Goal: Navigation & Orientation: Find specific page/section

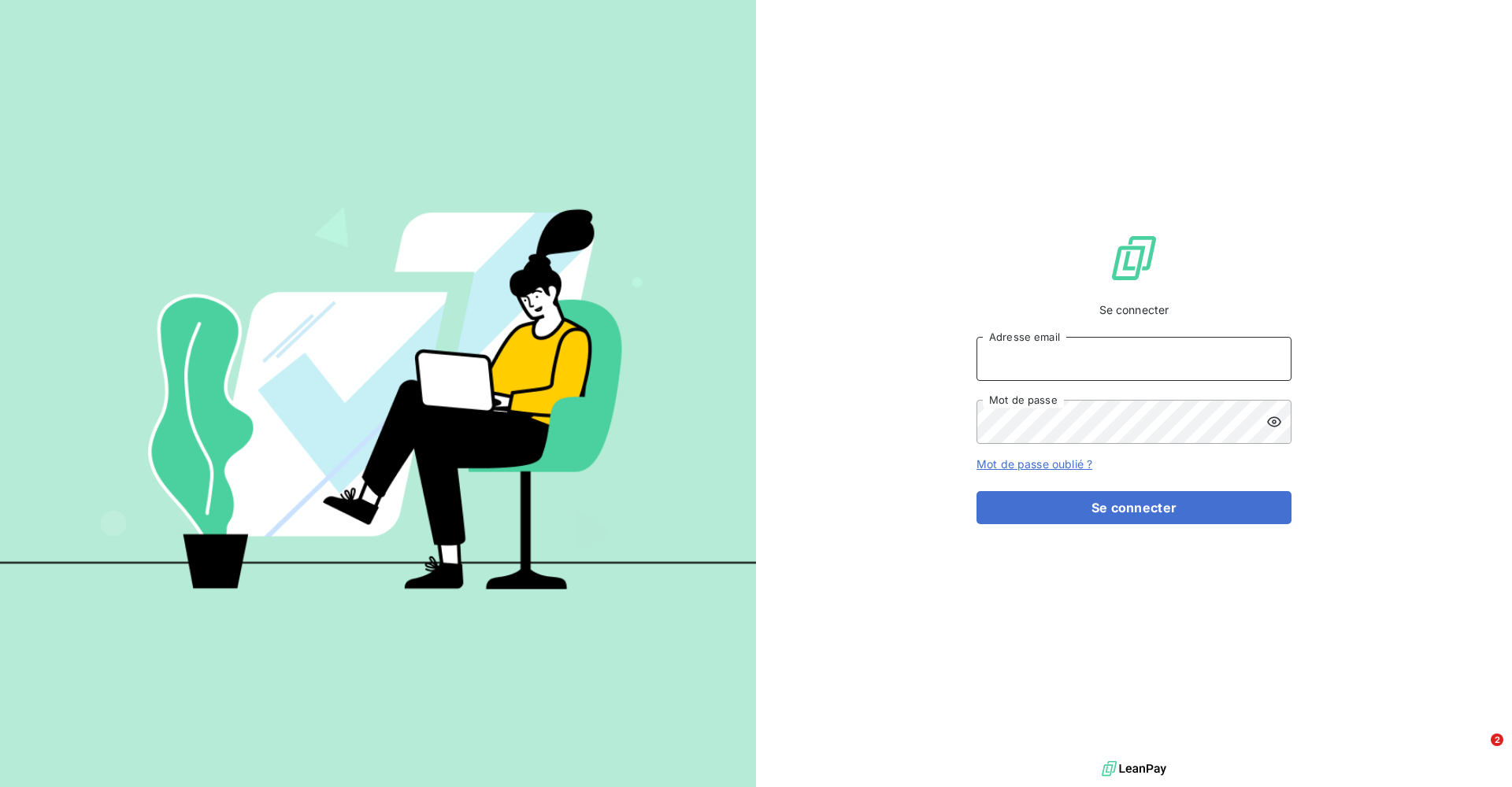
type input "[EMAIL_ADDRESS][DOMAIN_NAME]"
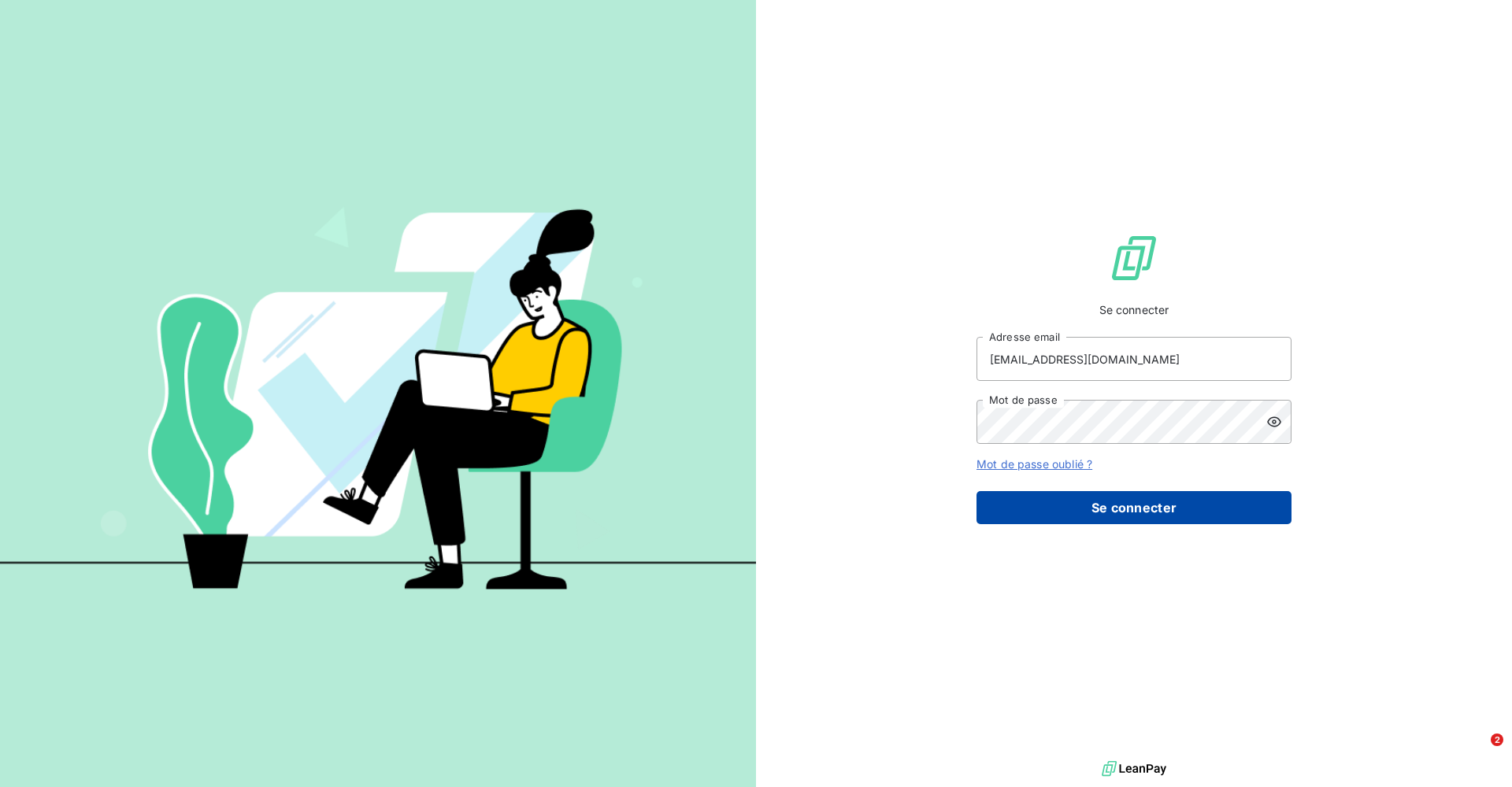
click at [938, 485] on button "Se connecter" at bounding box center [1134, 507] width 315 height 33
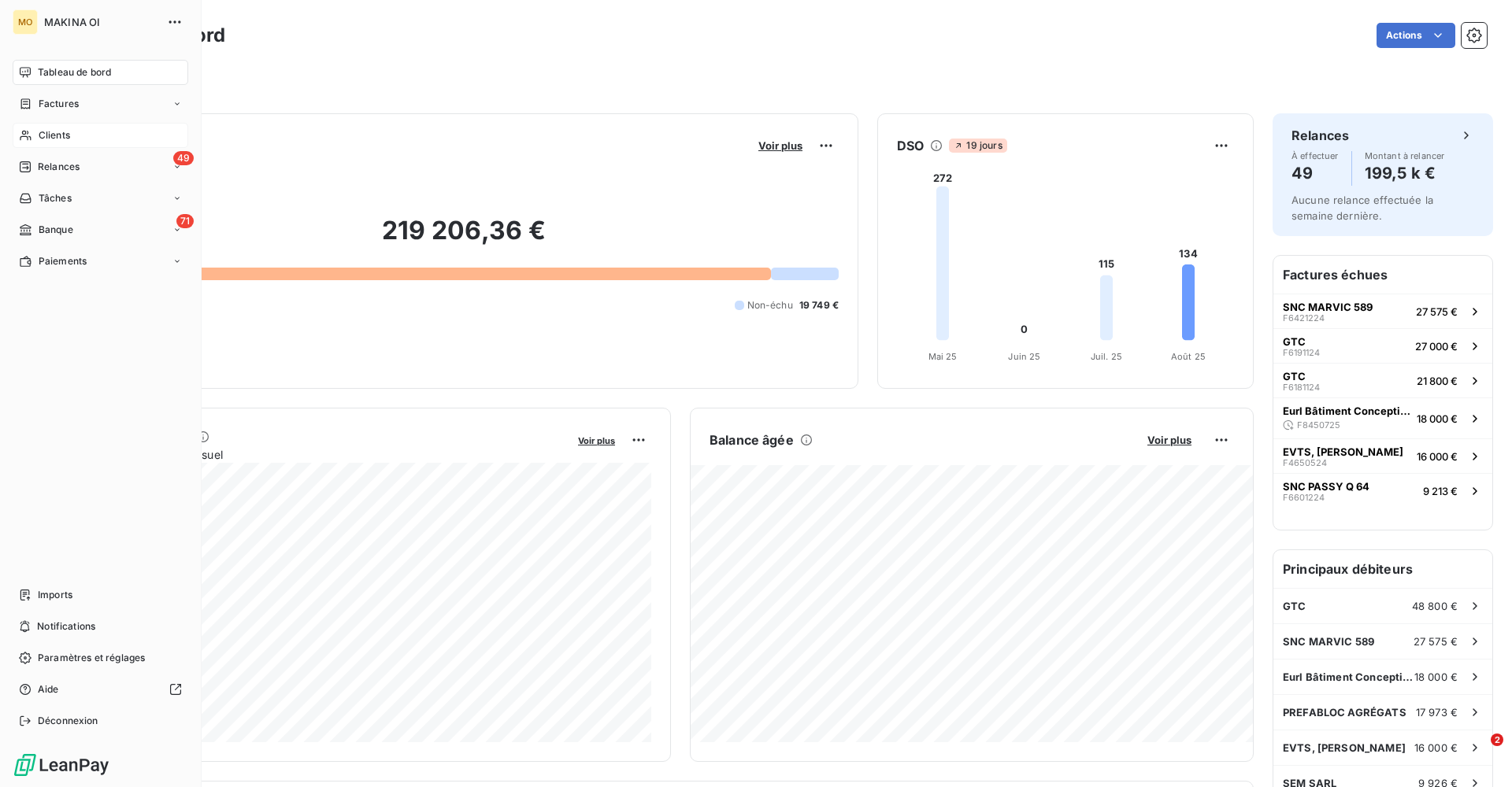
click at [55, 134] on span "Clients" at bounding box center [54, 136] width 31 height 14
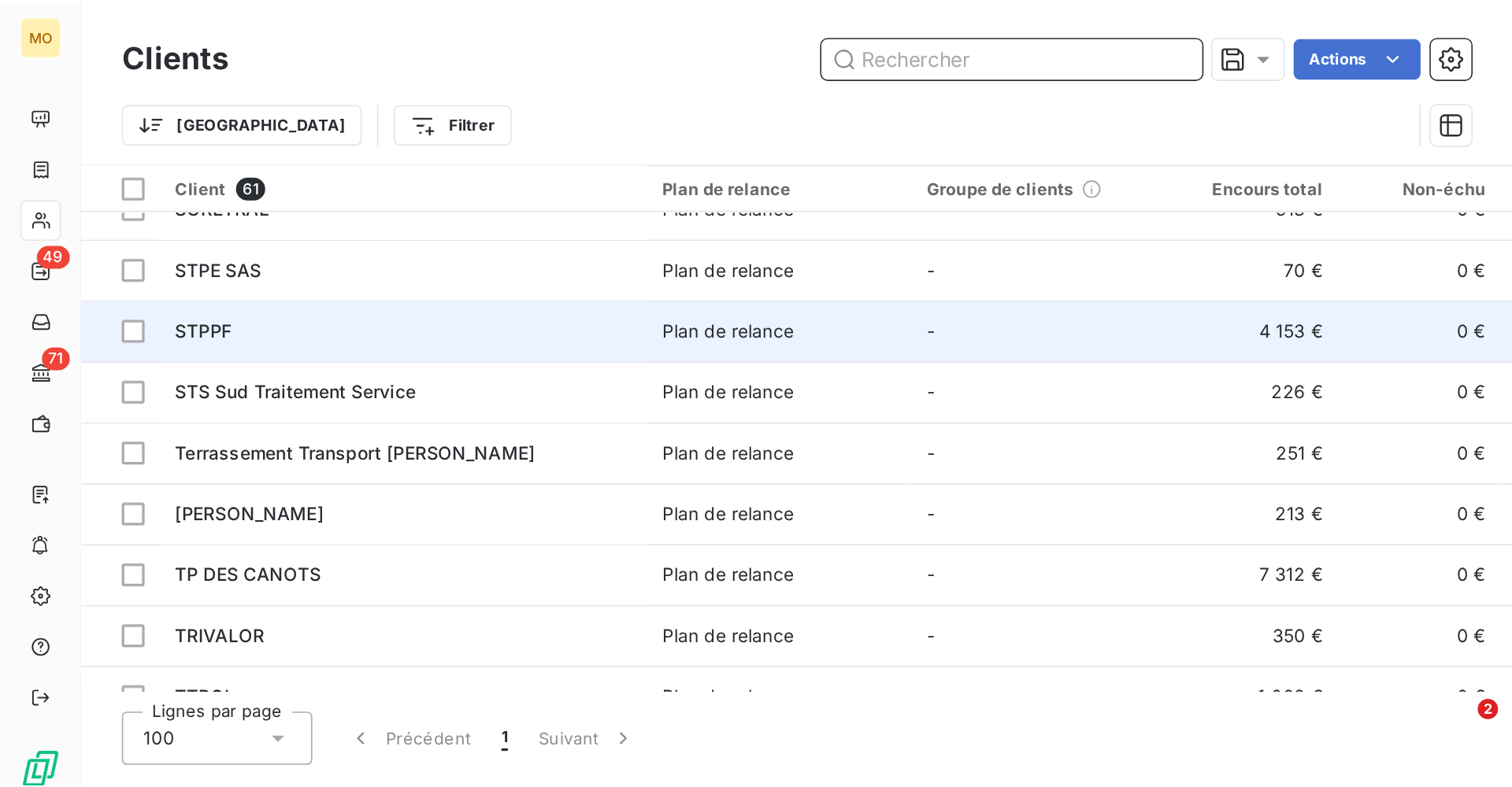
scroll to position [1947, 0]
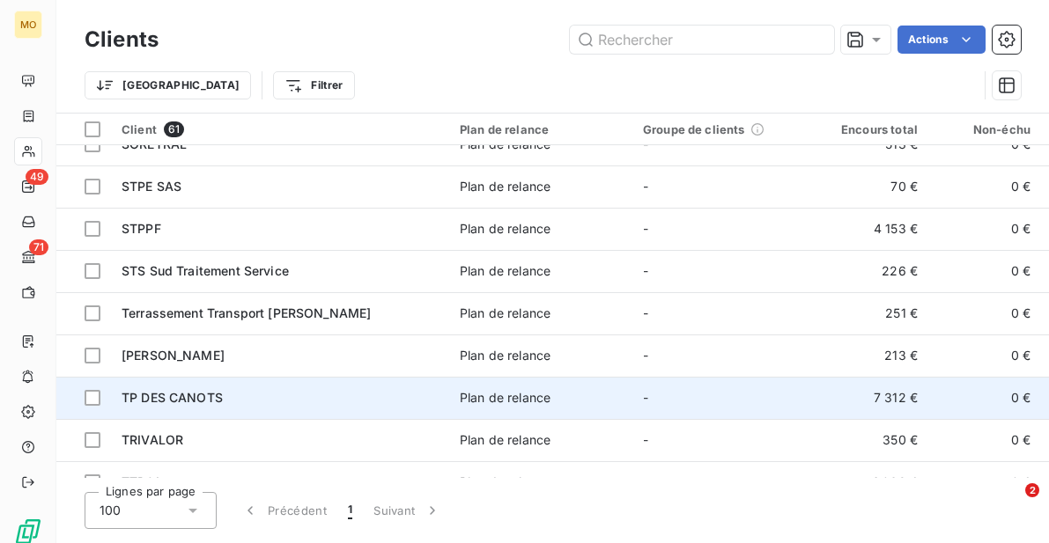
click at [267, 386] on td "TP DES CANOTS" at bounding box center [280, 398] width 338 height 42
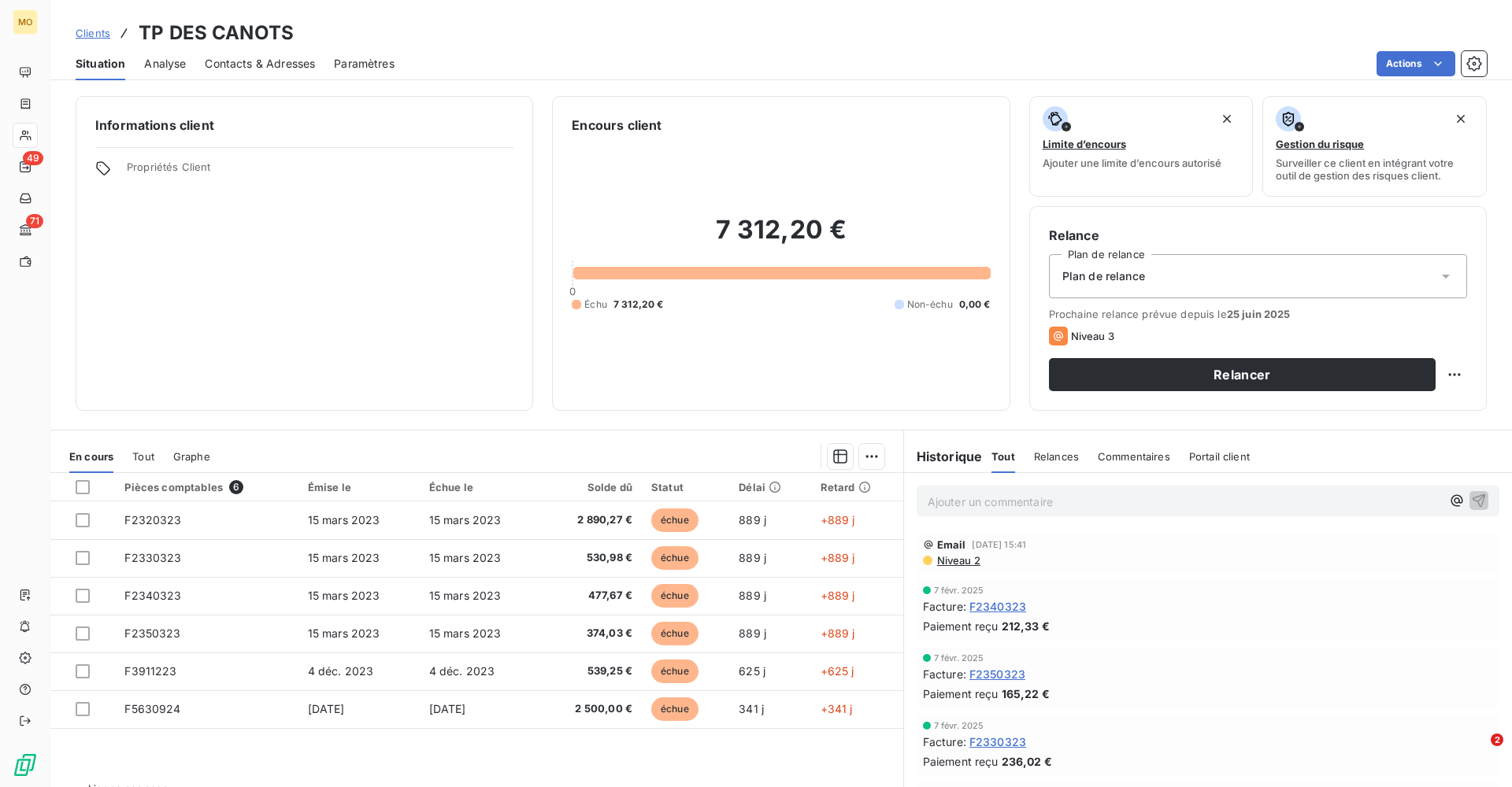
click at [410, 35] on div "Clients TP DES CANOTS" at bounding box center [781, 33] width 1462 height 29
click at [1456, 373] on html "MO 49 71 Clients TP DES CANOTS Situation Analyse Contacts & Adresses Paramètres…" at bounding box center [756, 394] width 1512 height 787
click at [1444, 273] on html "MO 49 71 Clients TP DES CANOTS Situation Analyse Contacts & Adresses Paramètres…" at bounding box center [756, 394] width 1512 height 787
click at [372, 59] on span "Paramètres" at bounding box center [364, 64] width 61 height 16
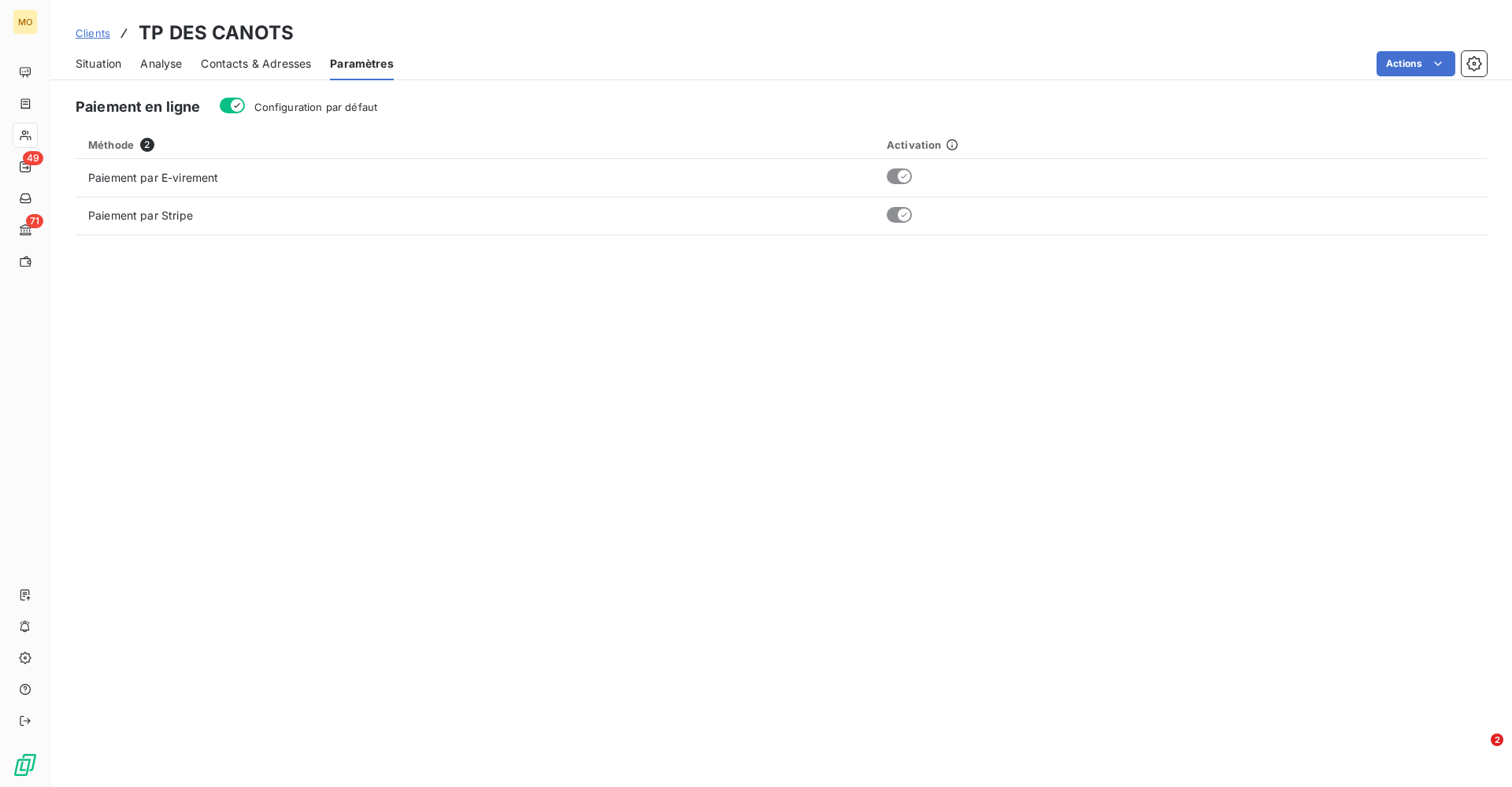
click at [280, 60] on span "Contacts & Adresses" at bounding box center [256, 64] width 110 height 16
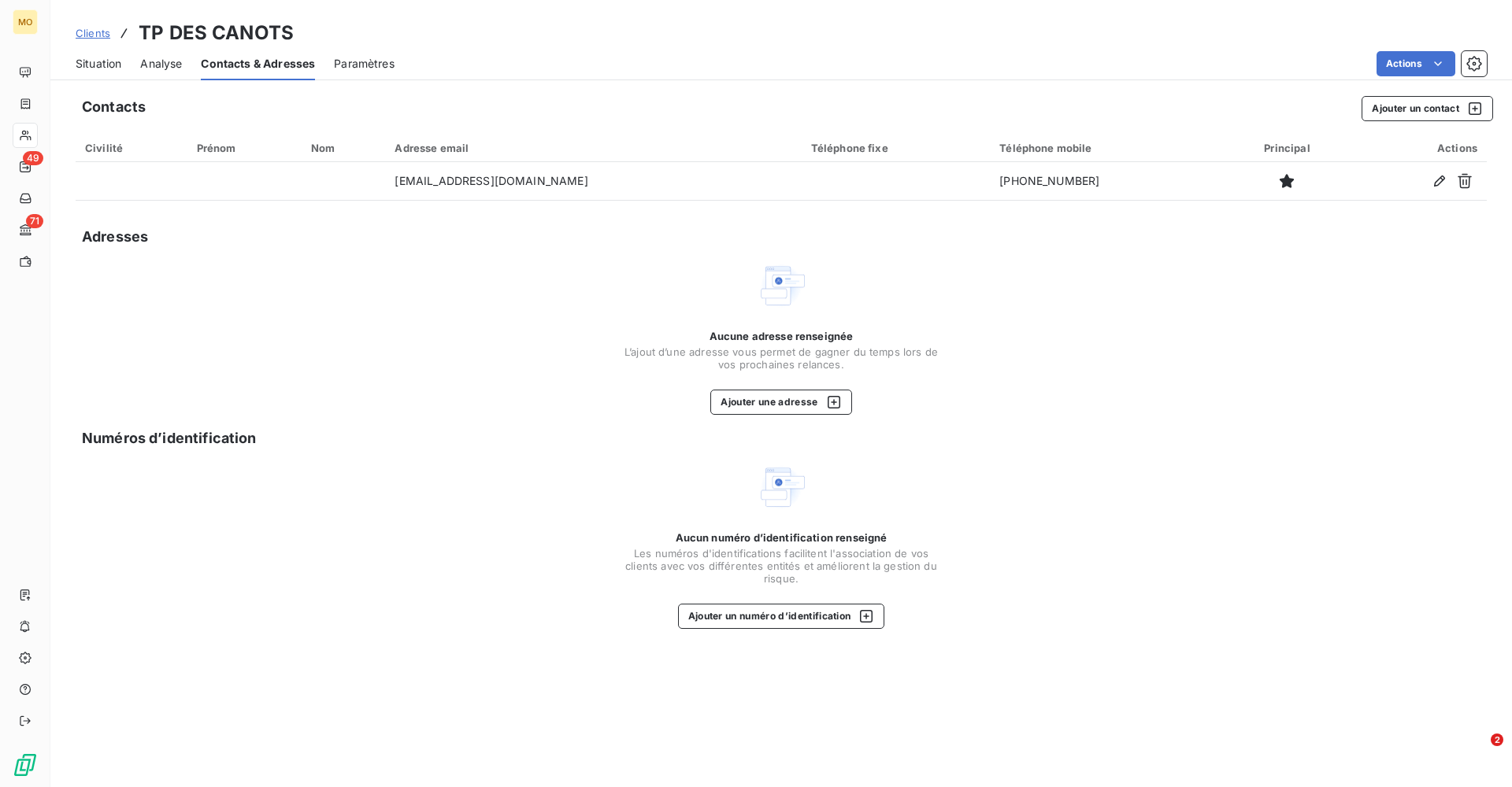
click at [149, 63] on span "Analyse" at bounding box center [161, 64] width 42 height 16
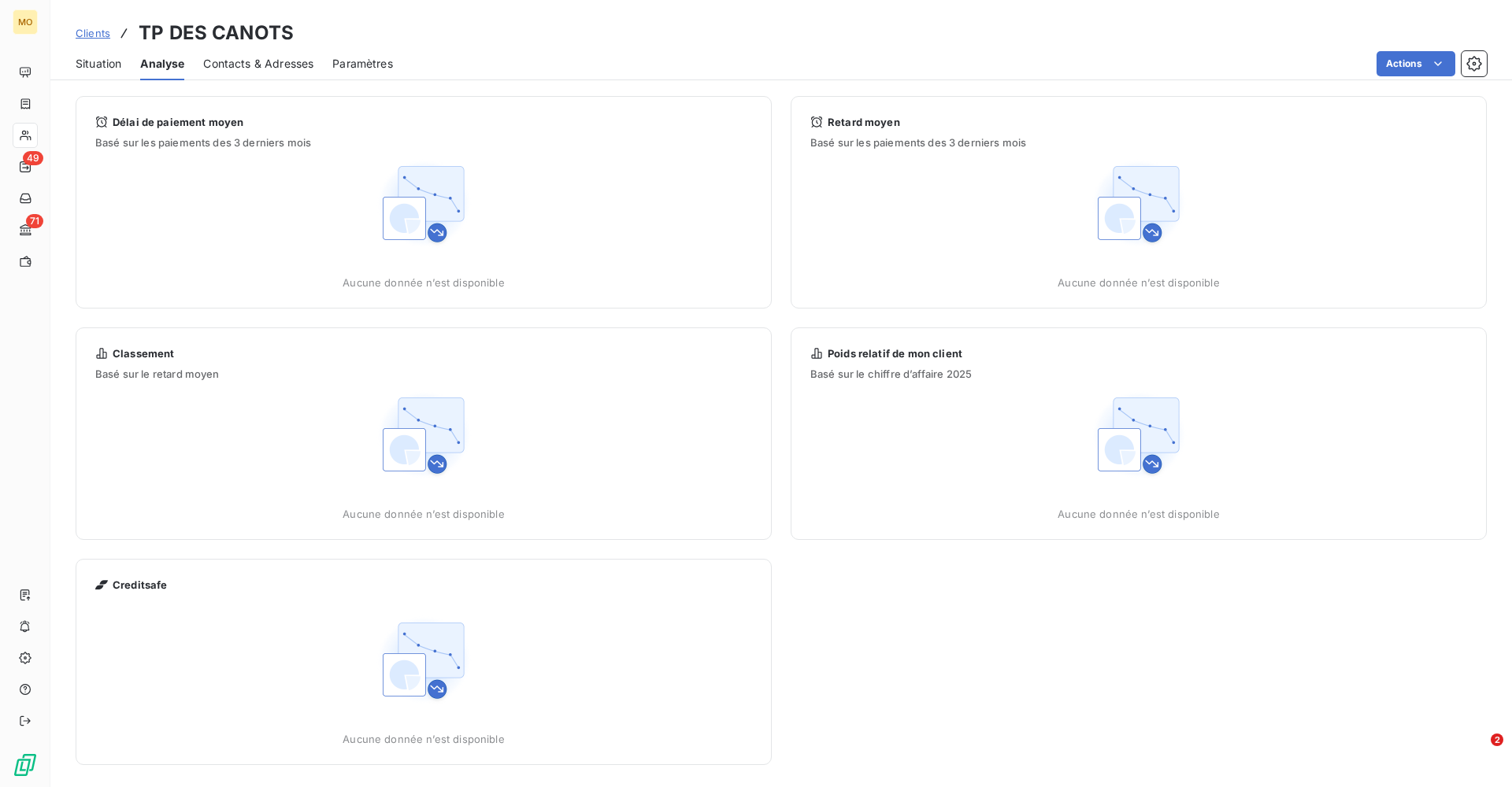
click at [84, 59] on span "Situation" at bounding box center [98, 64] width 46 height 16
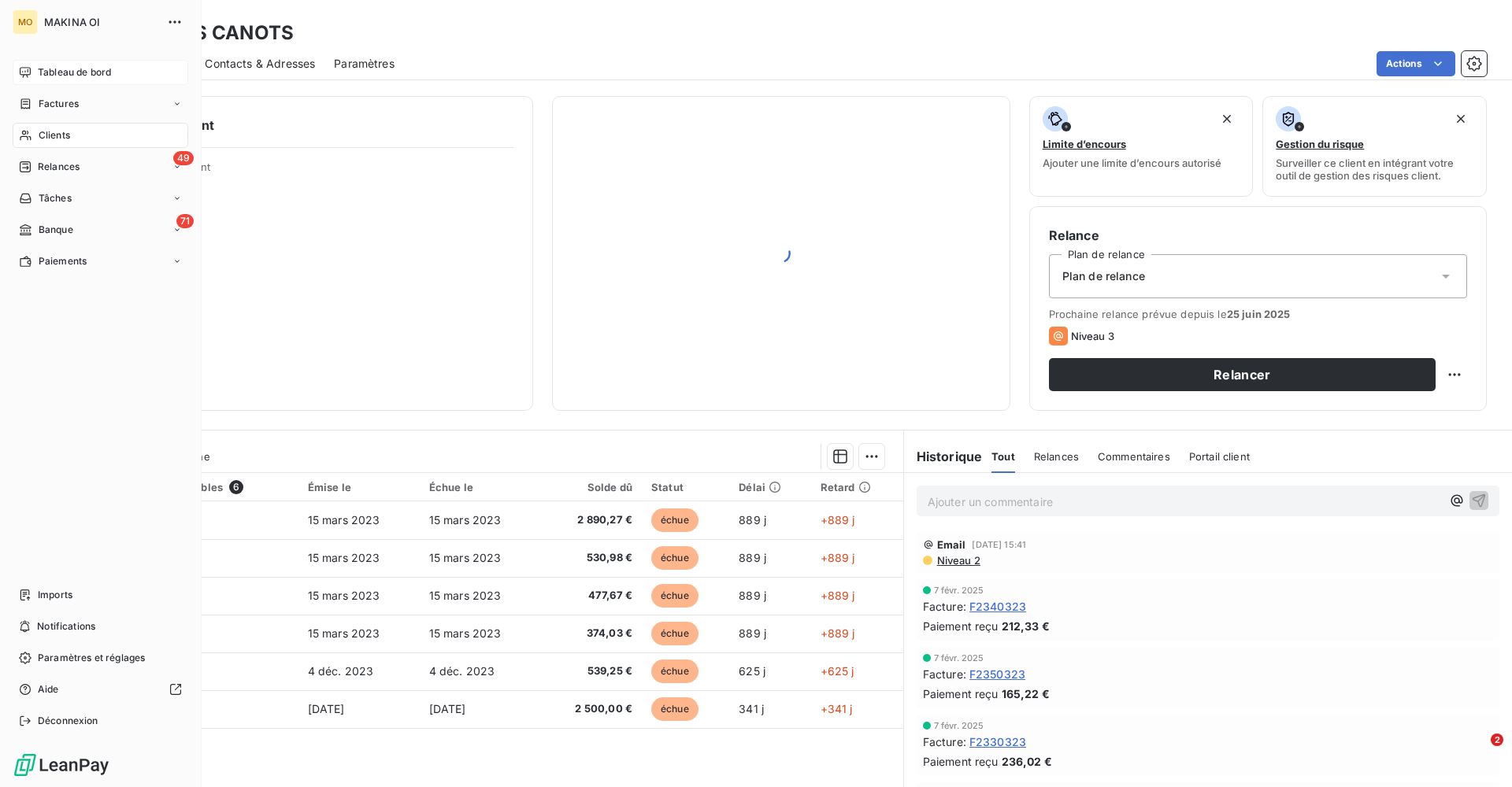
click at [23, 69] on icon at bounding box center [25, 72] width 13 height 13
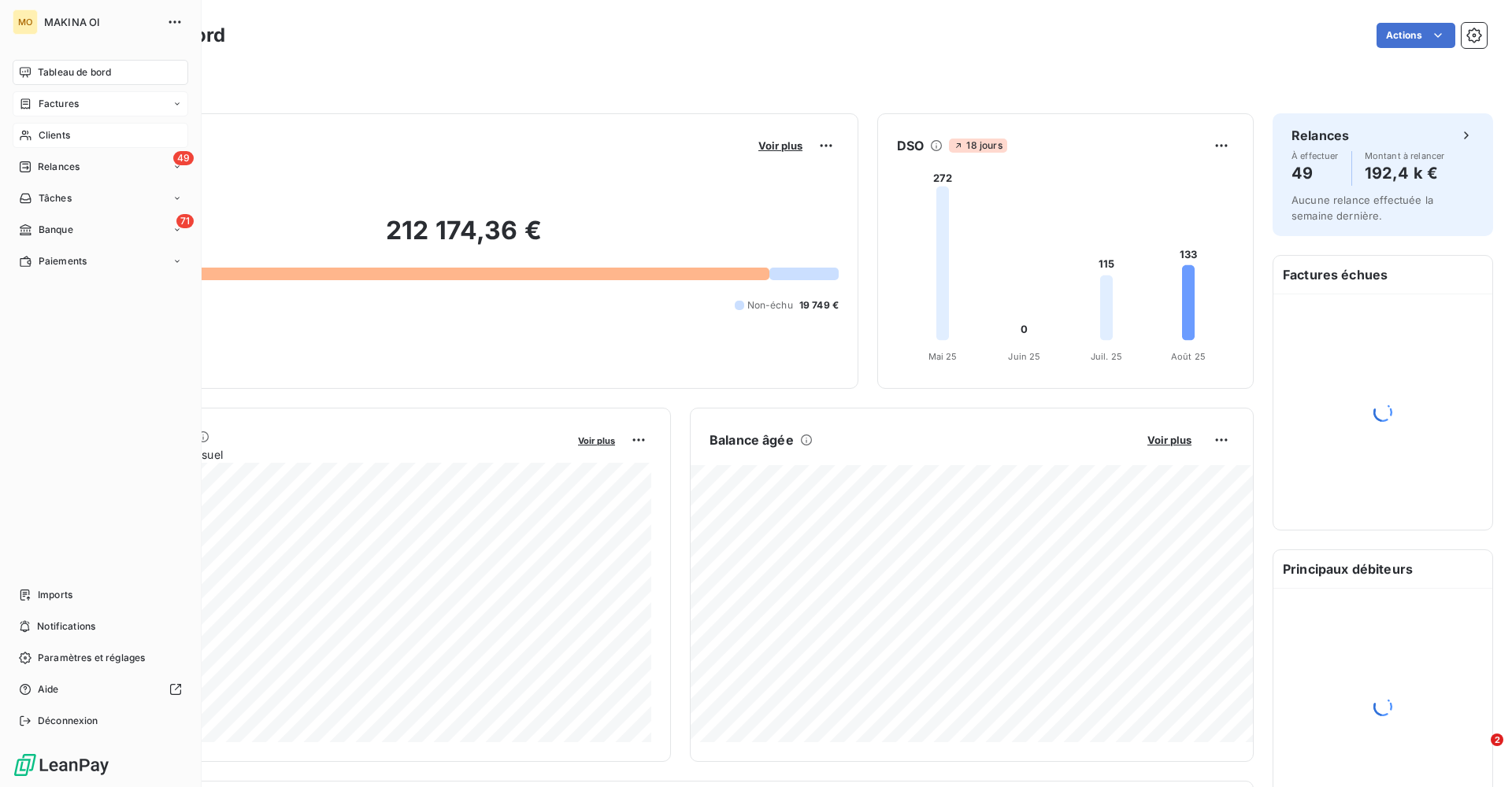
click at [80, 100] on div "Factures" at bounding box center [100, 104] width 175 height 25
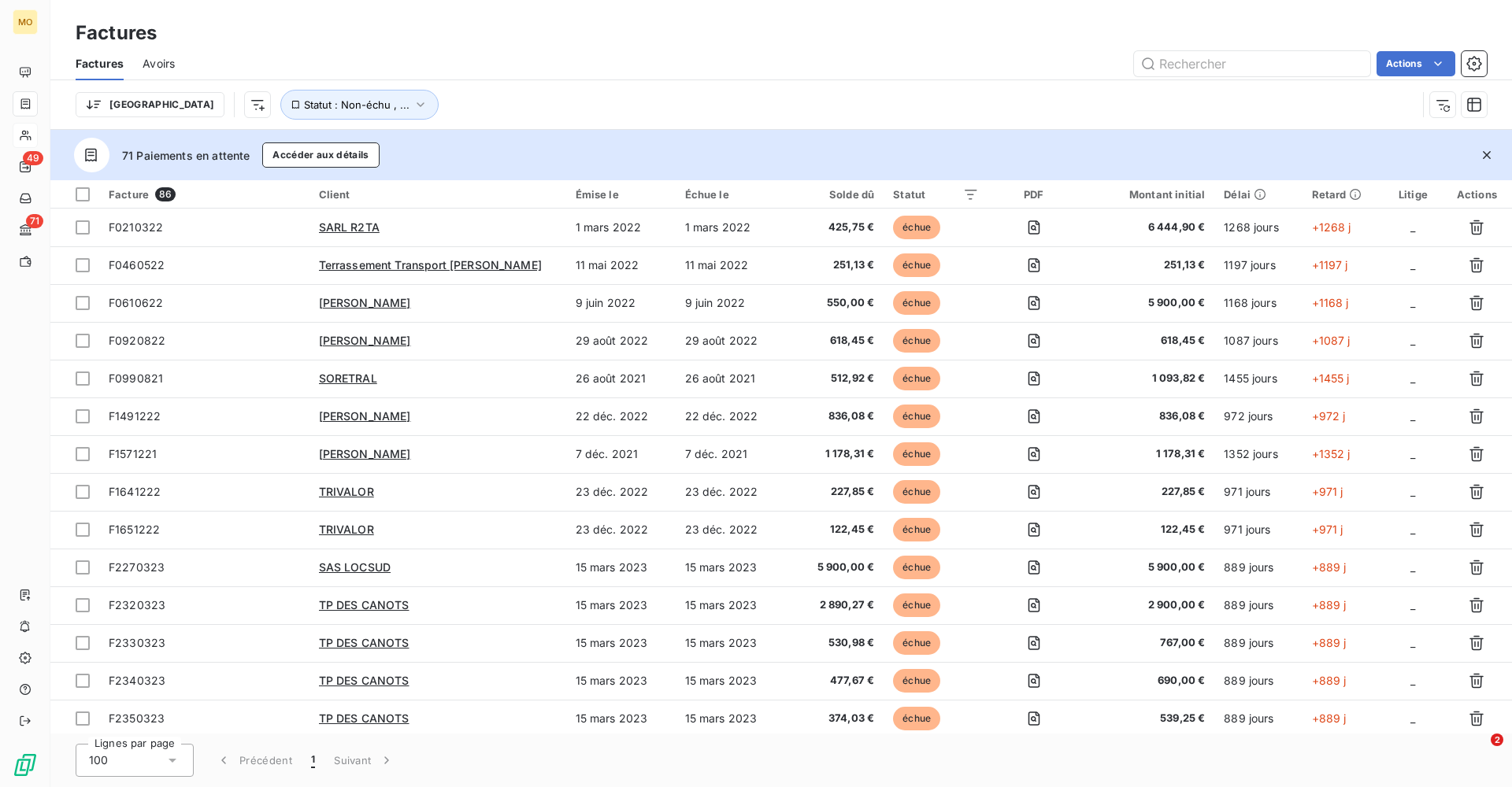
click at [89, 121] on div "Trier Statut : Non-échu , ..." at bounding box center [782, 105] width 1412 height 49
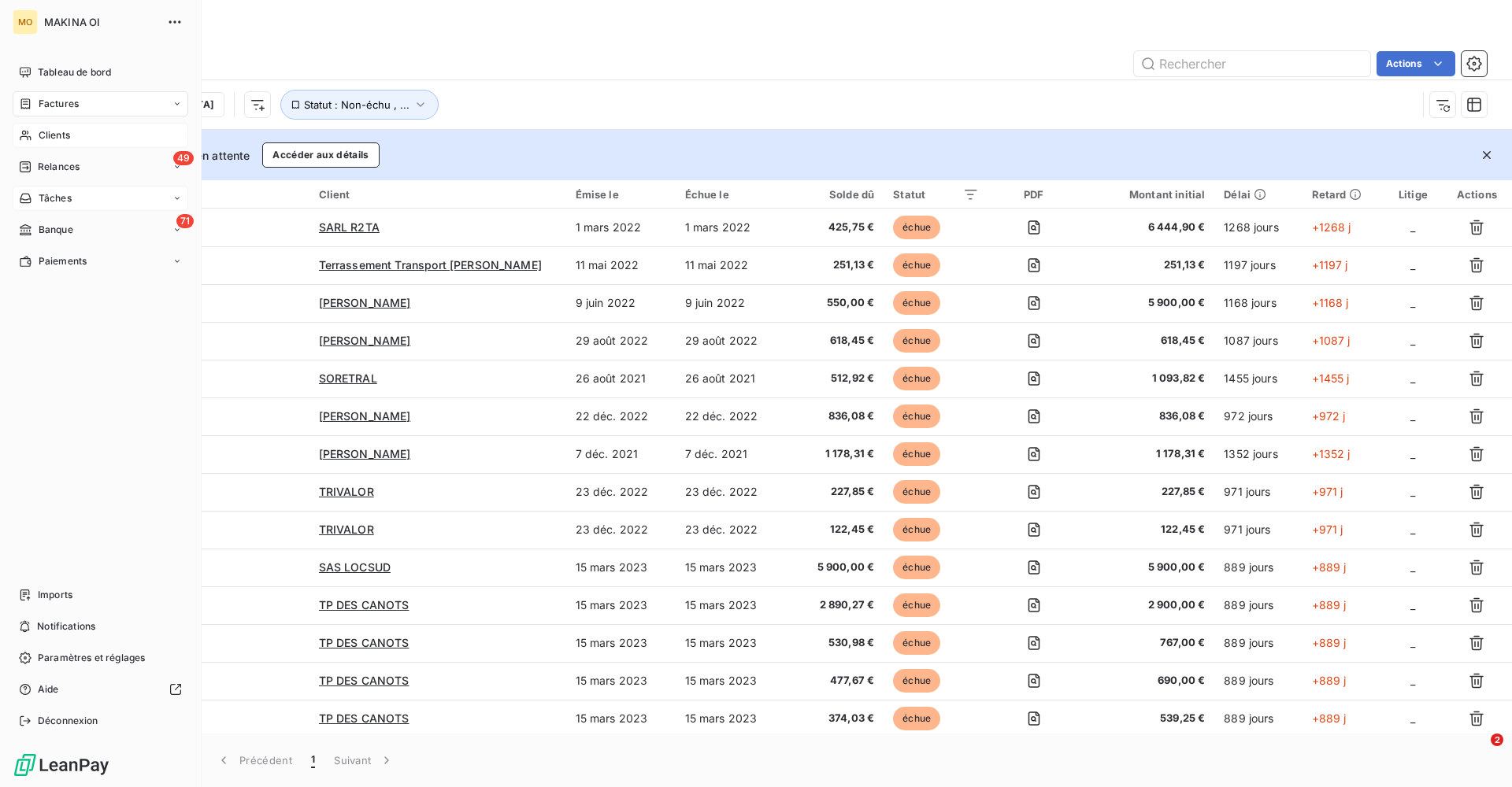
click at [174, 194] on icon at bounding box center [177, 199] width 10 height 10
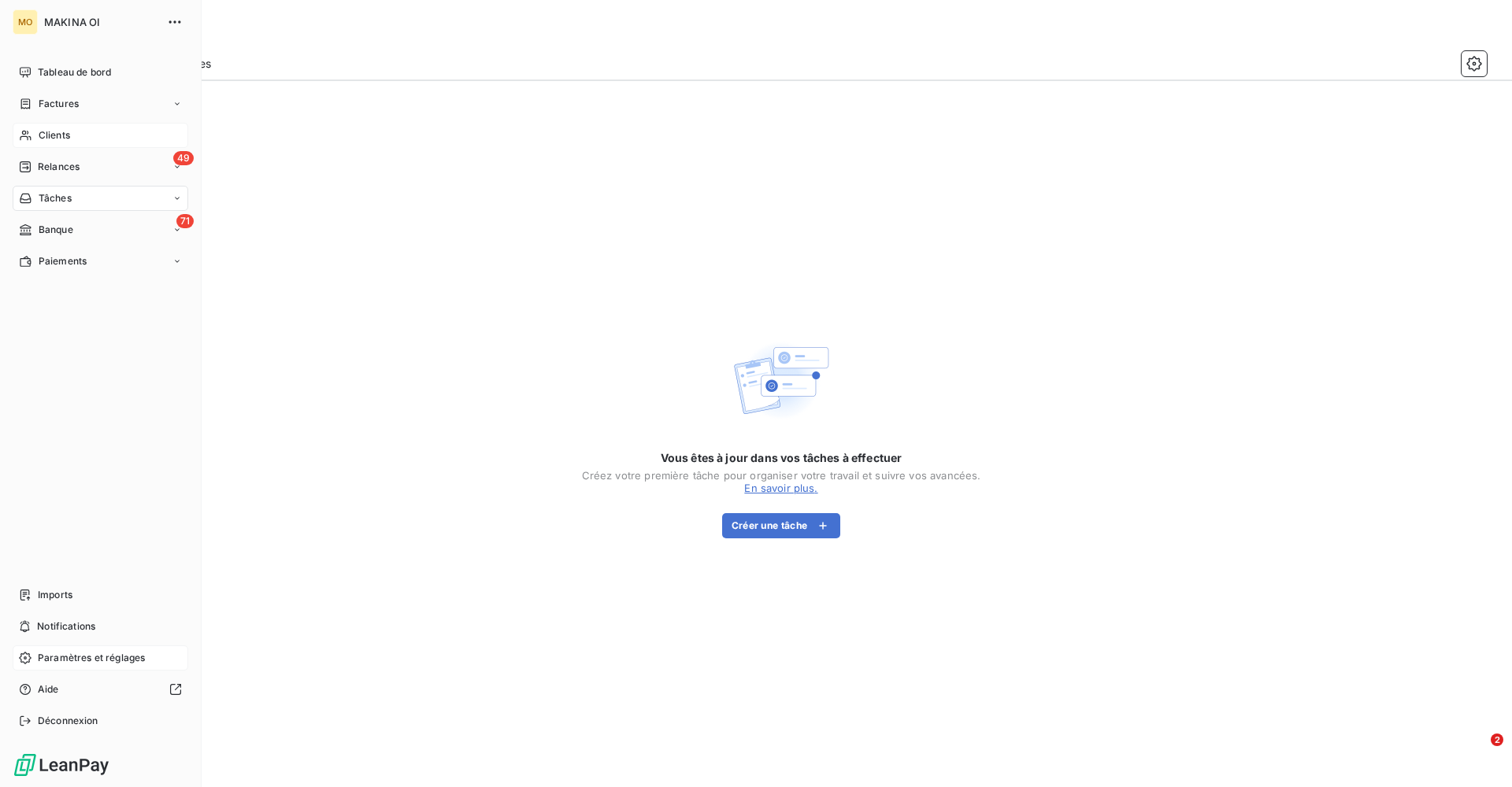
click at [101, 661] on span "Paramètres et réglages" at bounding box center [91, 658] width 107 height 14
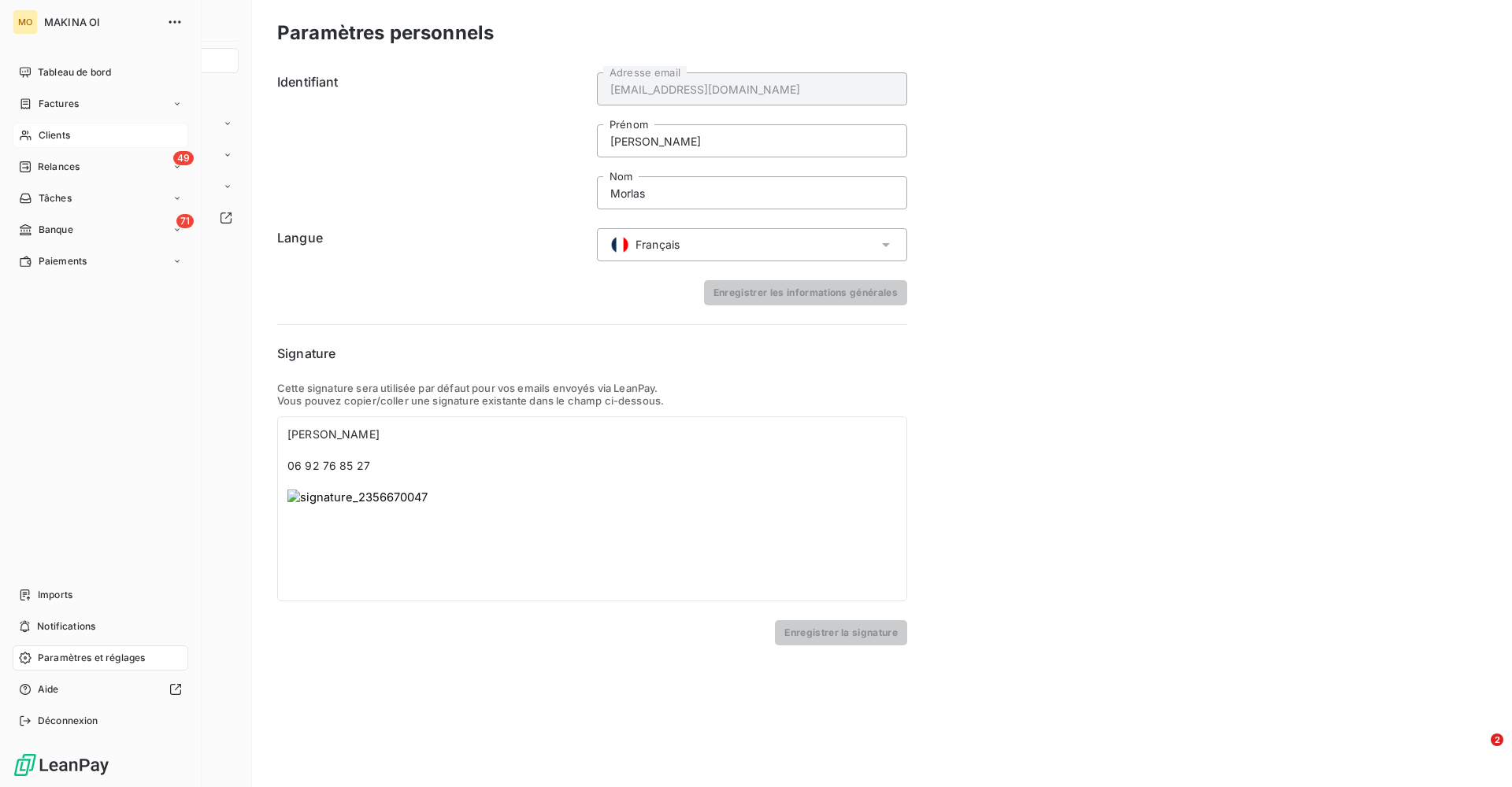
click at [109, 478] on div "Tableau de bord Factures Clients 49 Relances Tâches 71 Banque Paiements Imports…" at bounding box center [100, 397] width 175 height 674
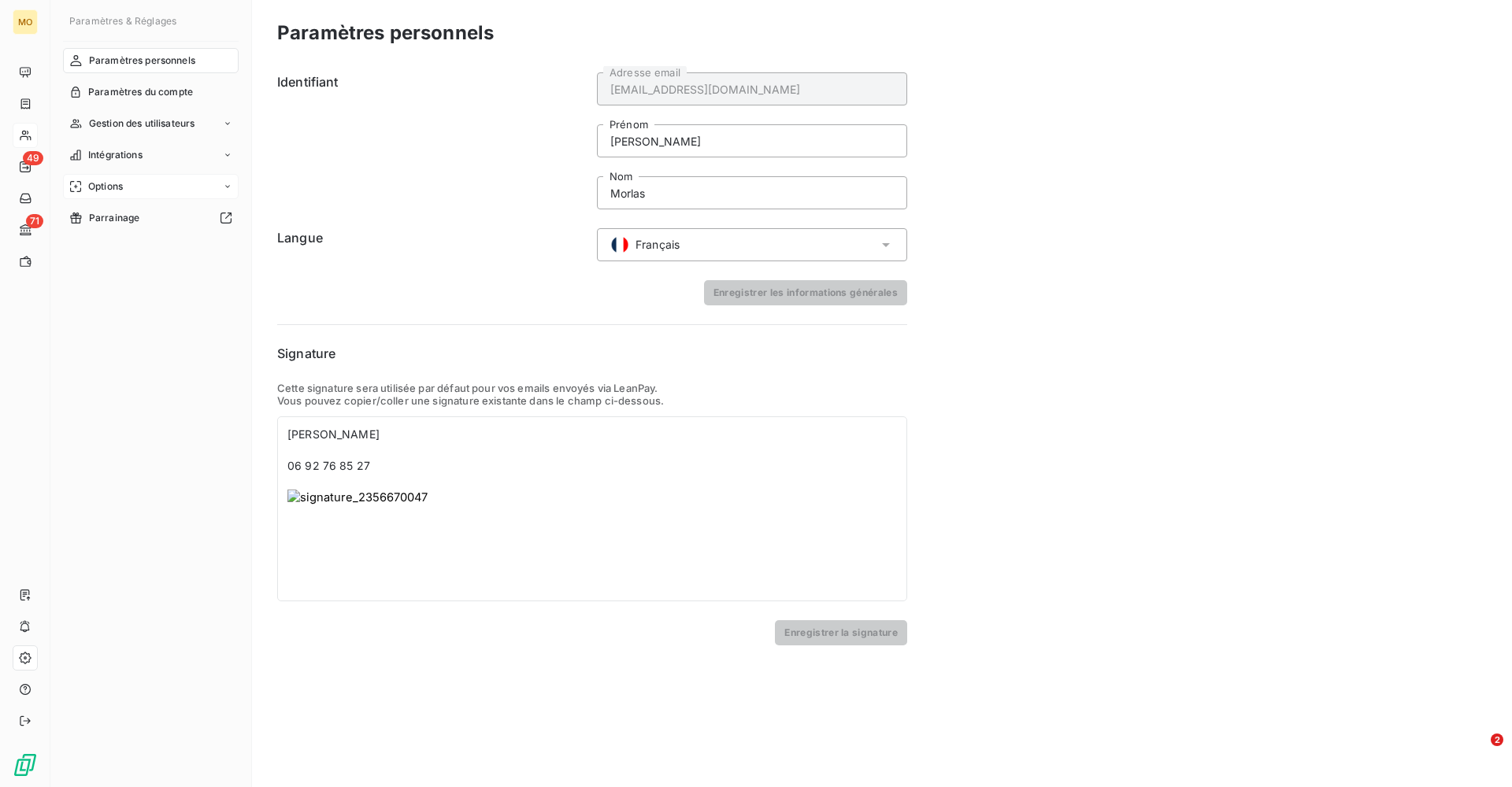
click at [230, 186] on icon at bounding box center [227, 186] width 10 height 10
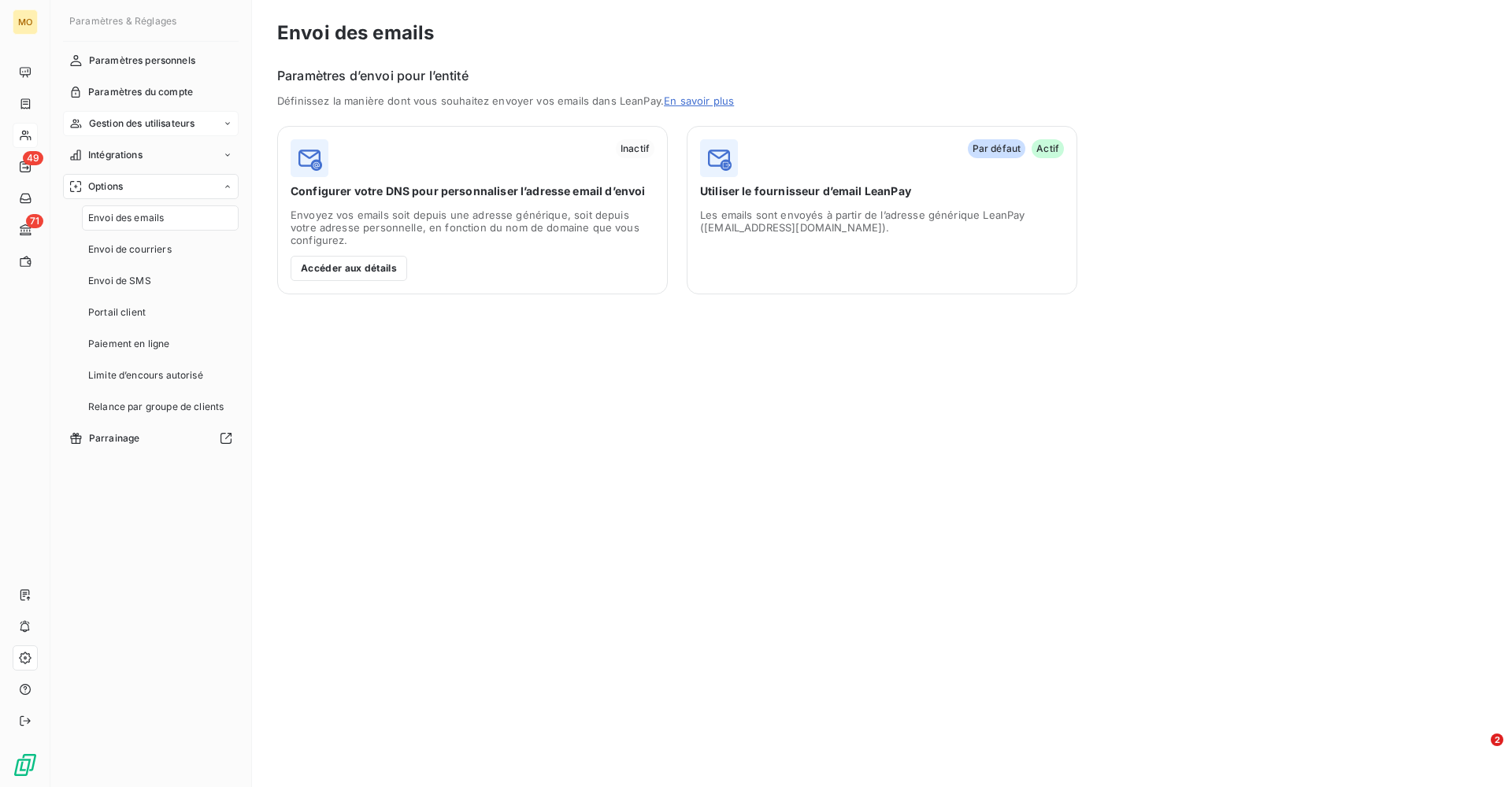
click at [226, 123] on icon at bounding box center [227, 123] width 10 height 10
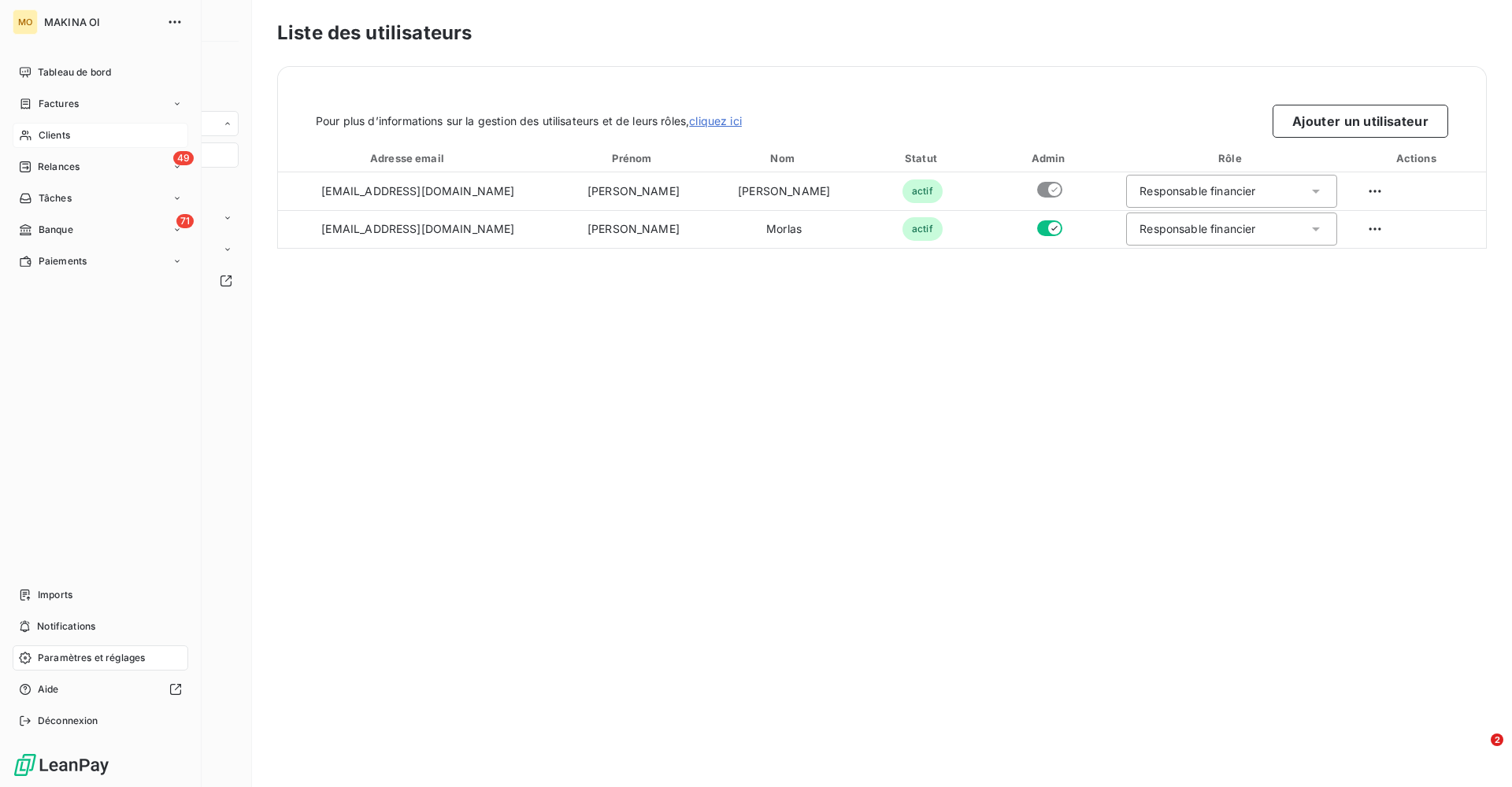
click at [86, 140] on div "Clients" at bounding box center [100, 135] width 175 height 25
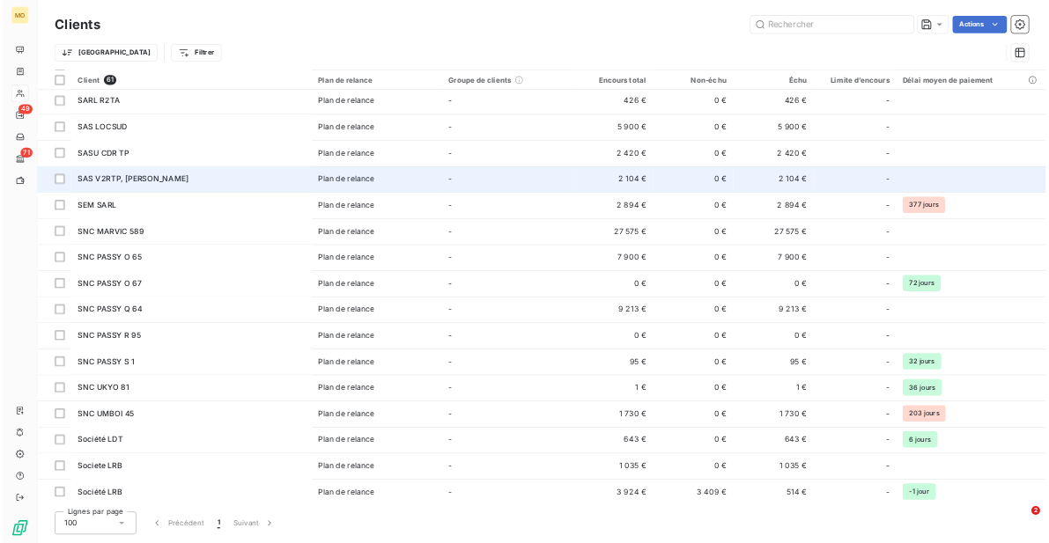
scroll to position [1419, 0]
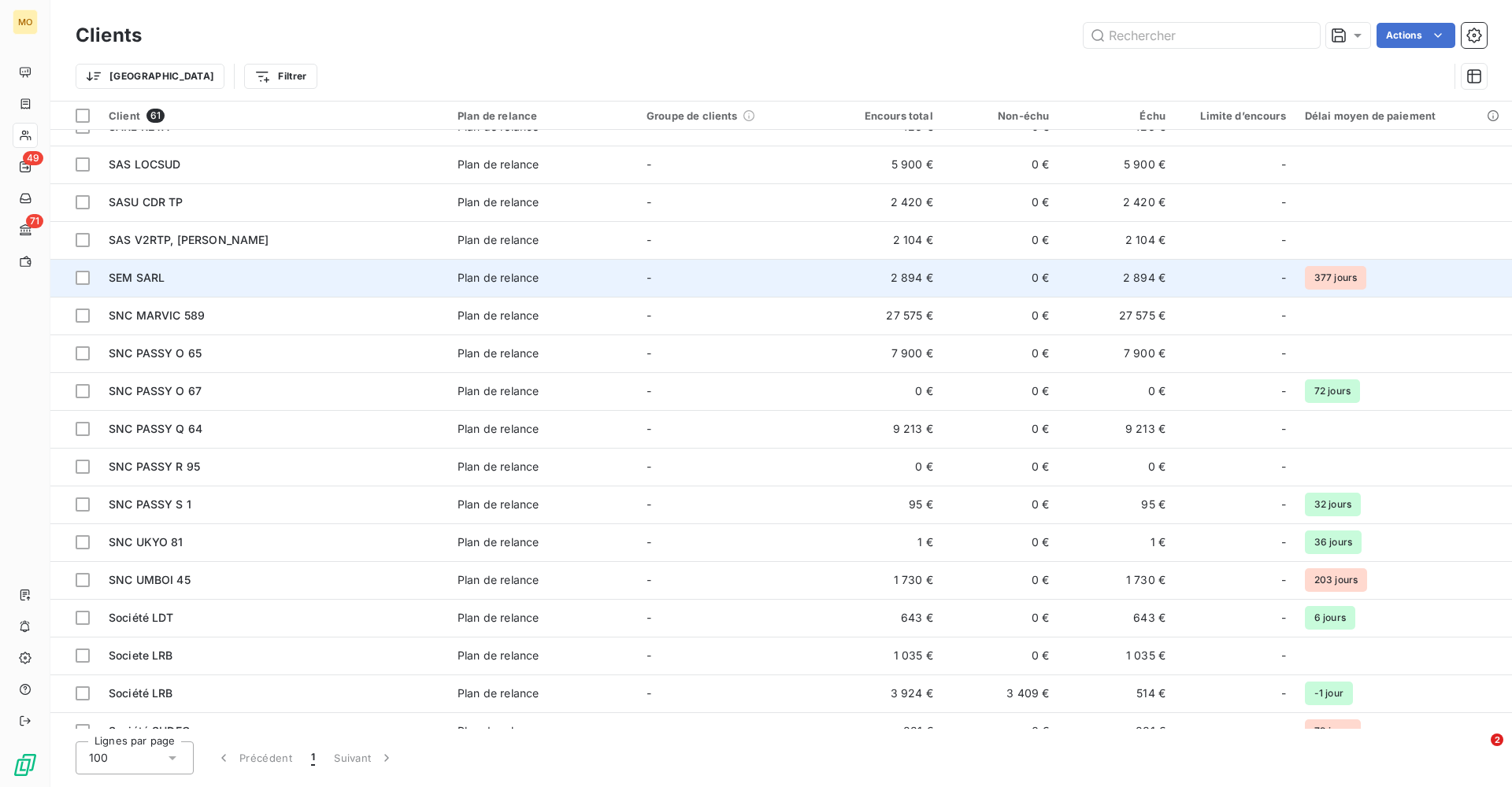
click at [191, 276] on div "SEM SARL" at bounding box center [274, 278] width 330 height 16
